Goal: Task Accomplishment & Management: Use online tool/utility

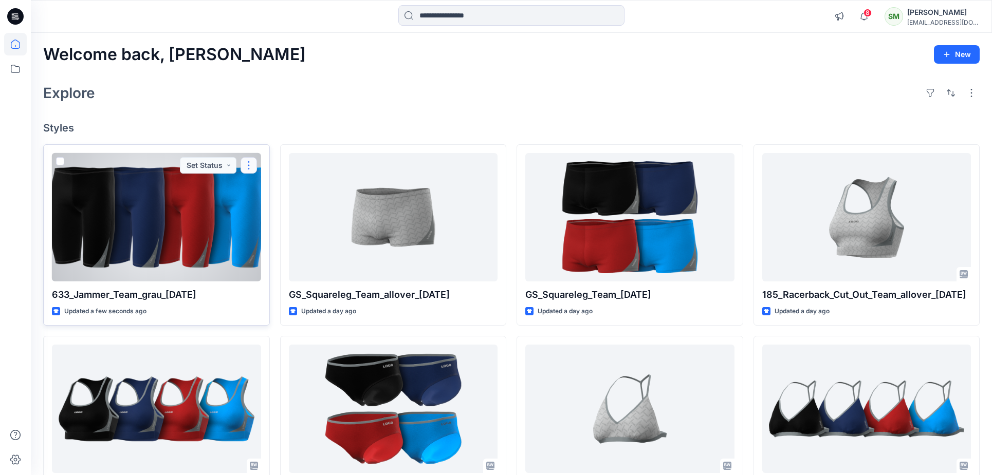
click at [254, 166] on button "button" at bounding box center [249, 165] width 16 height 16
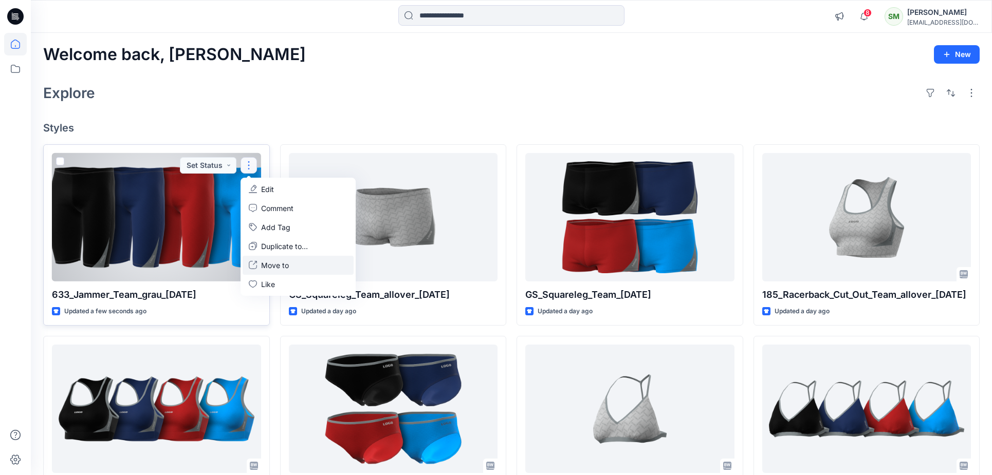
click at [262, 265] on p "Move to" at bounding box center [275, 265] width 28 height 11
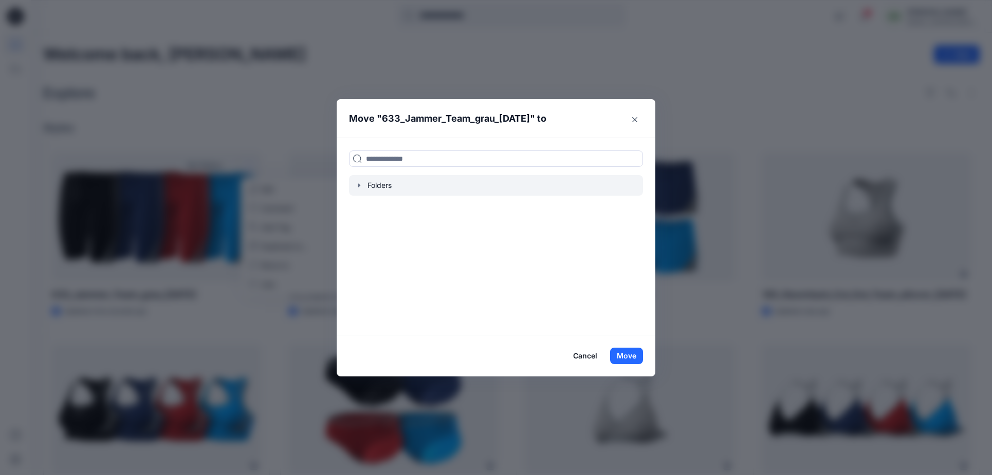
click at [360, 189] on icon "button" at bounding box center [359, 185] width 8 height 8
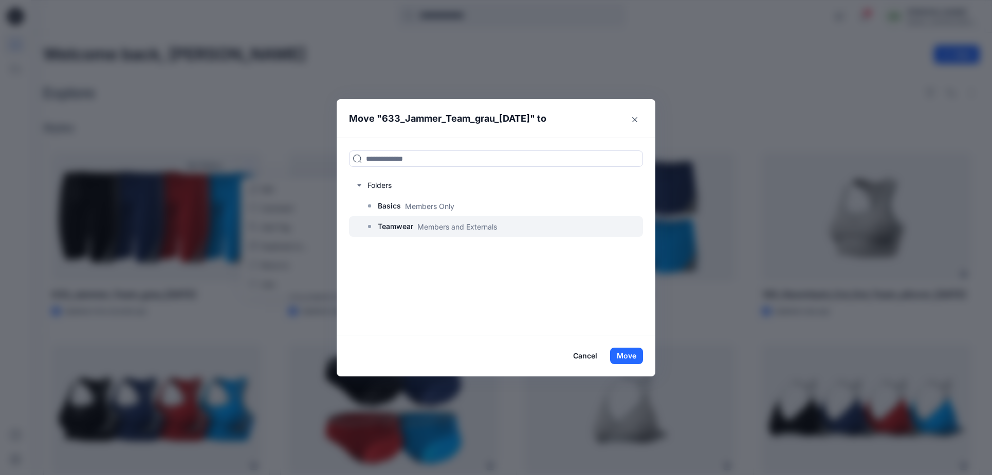
click at [376, 226] on div at bounding box center [496, 226] width 294 height 21
click at [384, 227] on p "Teamwear" at bounding box center [395, 226] width 35 height 12
click at [623, 353] on button "Move" at bounding box center [626, 356] width 33 height 16
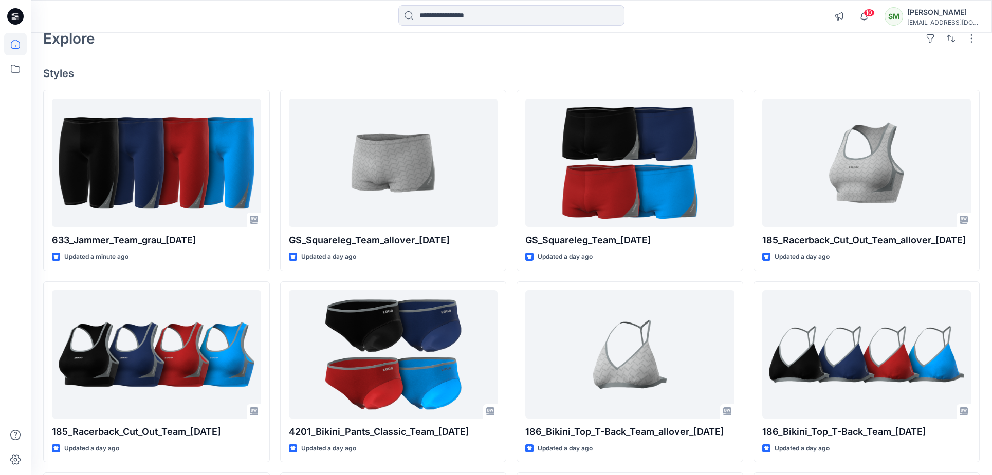
scroll to position [61, 0]
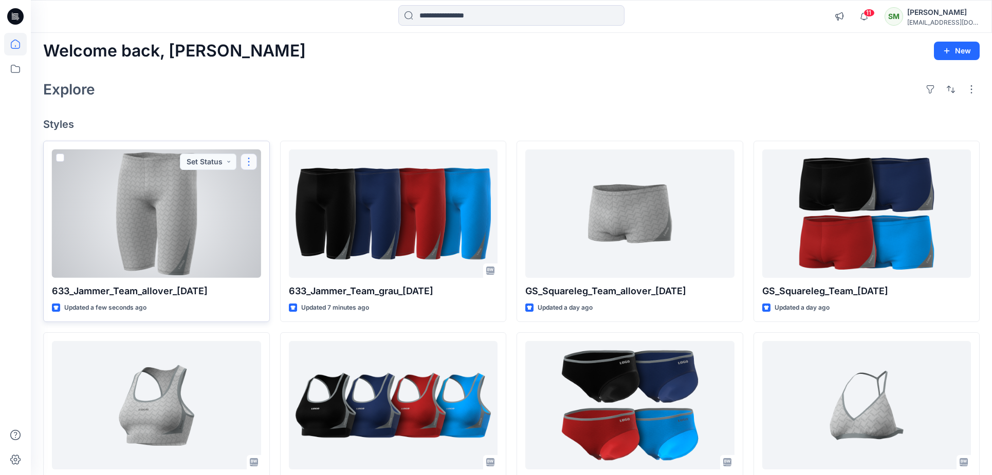
scroll to position [5, 0]
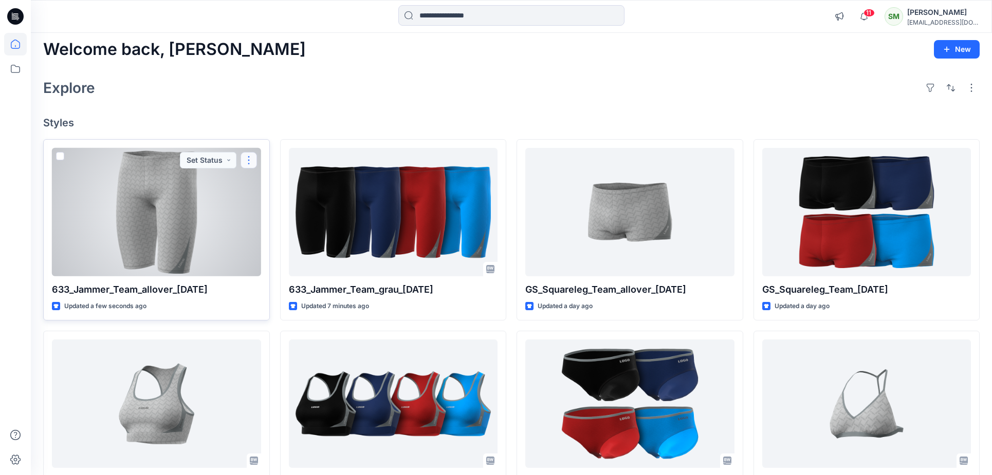
click at [252, 158] on button "button" at bounding box center [249, 160] width 16 height 16
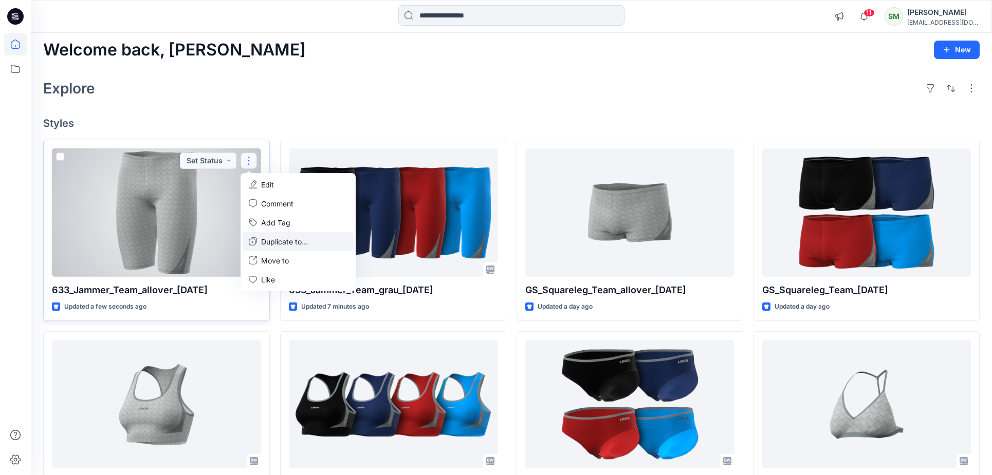
scroll to position [5, 0]
click at [278, 263] on p "Move to" at bounding box center [275, 260] width 28 height 11
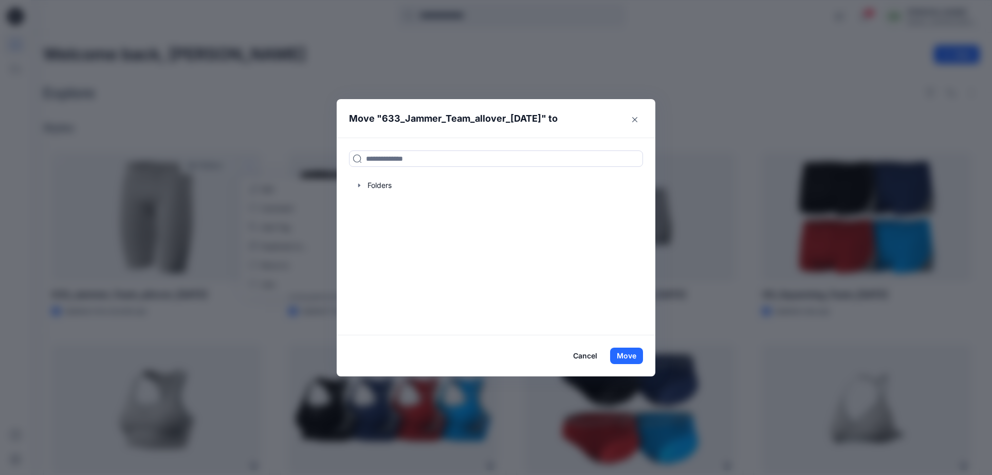
scroll to position [0, 0]
click at [367, 186] on div at bounding box center [496, 185] width 294 height 21
click at [356, 186] on icon "button" at bounding box center [359, 185] width 8 height 8
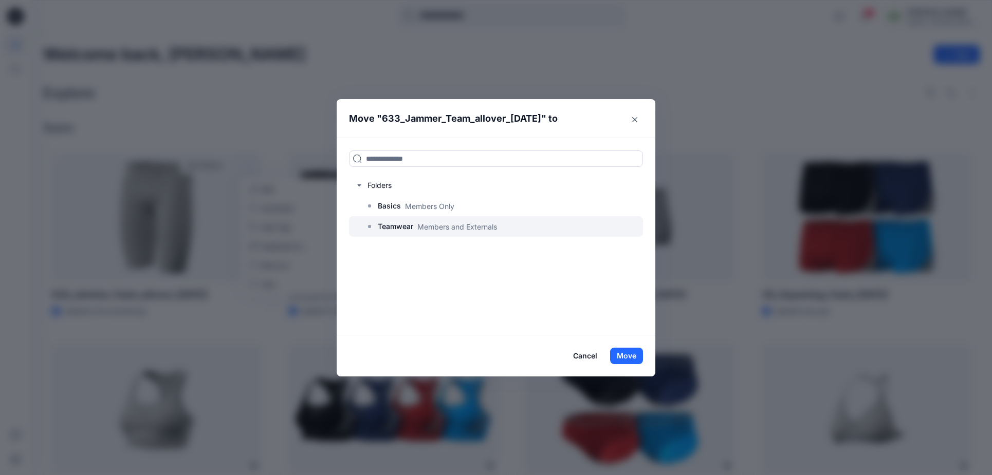
click at [385, 229] on p "Teamwear" at bounding box center [395, 226] width 35 height 12
click at [623, 356] on button "Move" at bounding box center [626, 356] width 33 height 16
